Goal: Learn about a topic

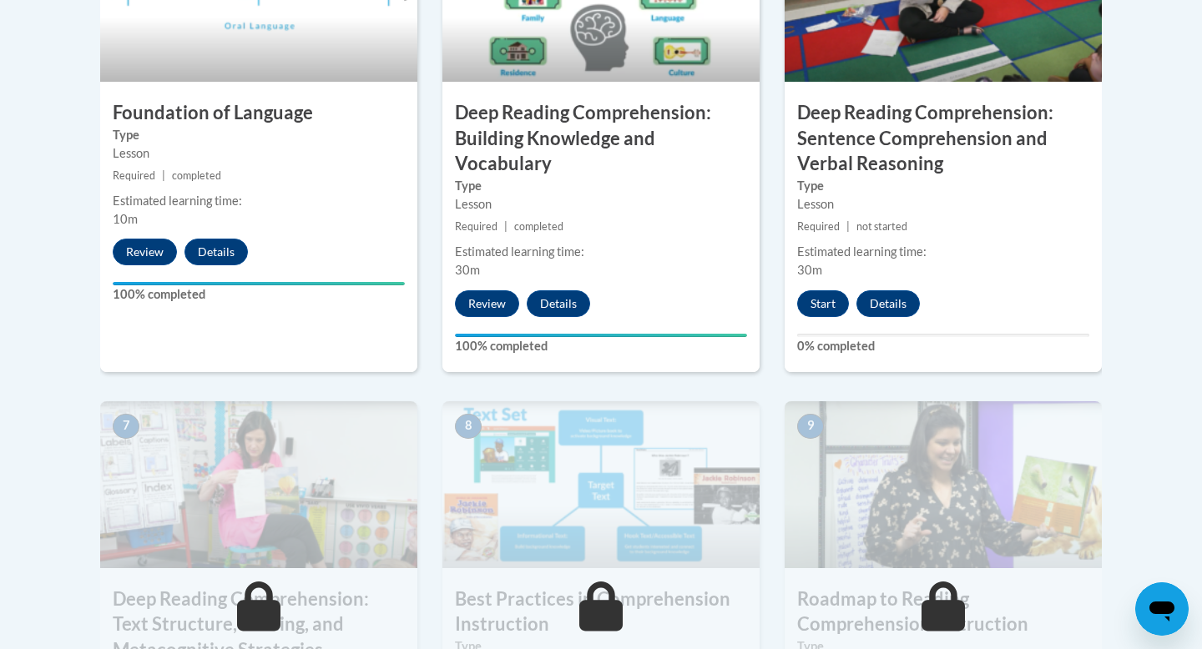
scroll to position [1121, 0]
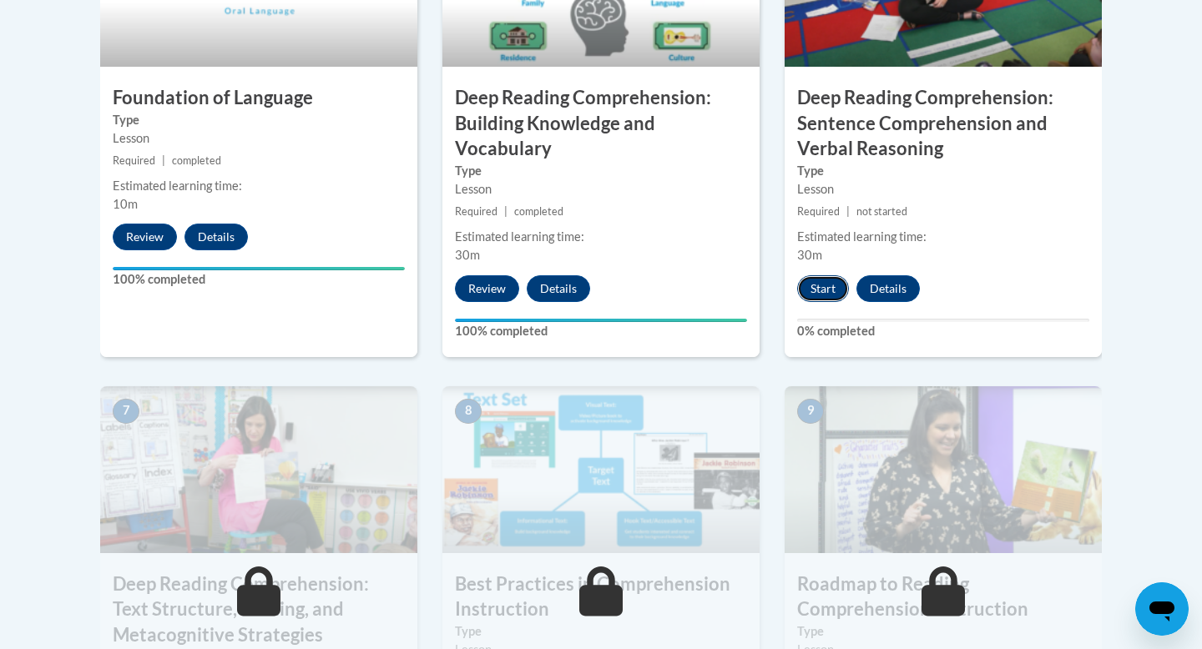
click at [813, 297] on button "Start" at bounding box center [823, 288] width 52 height 27
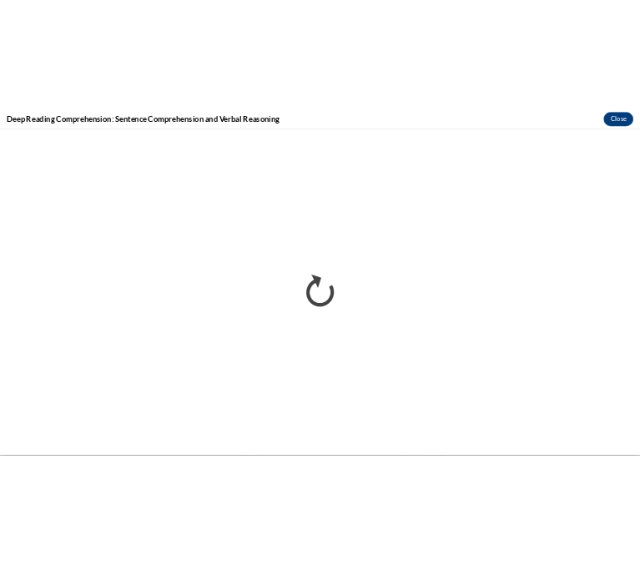
scroll to position [0, 0]
